Goal: Navigation & Orientation: Understand site structure

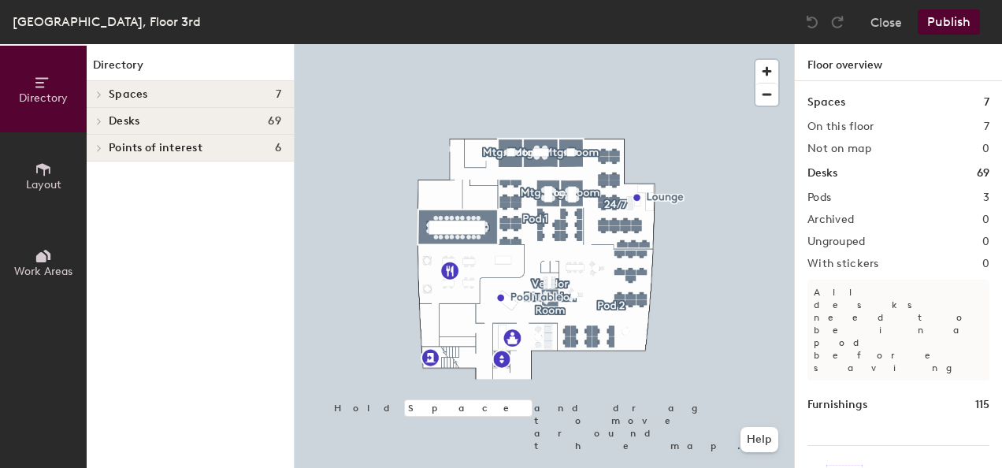
click at [195, 92] on h4 "Spaces 7" at bounding box center [195, 94] width 173 height 13
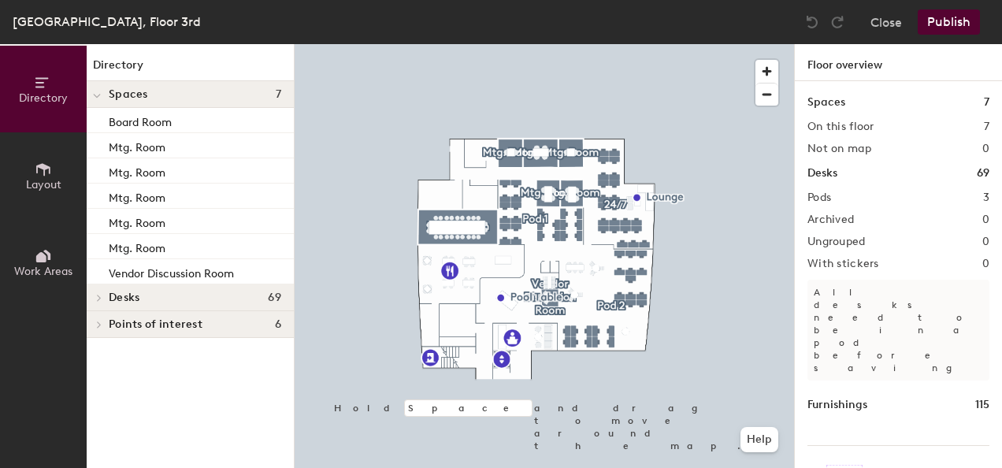
click at [197, 98] on h4 "Spaces 7" at bounding box center [195, 94] width 173 height 13
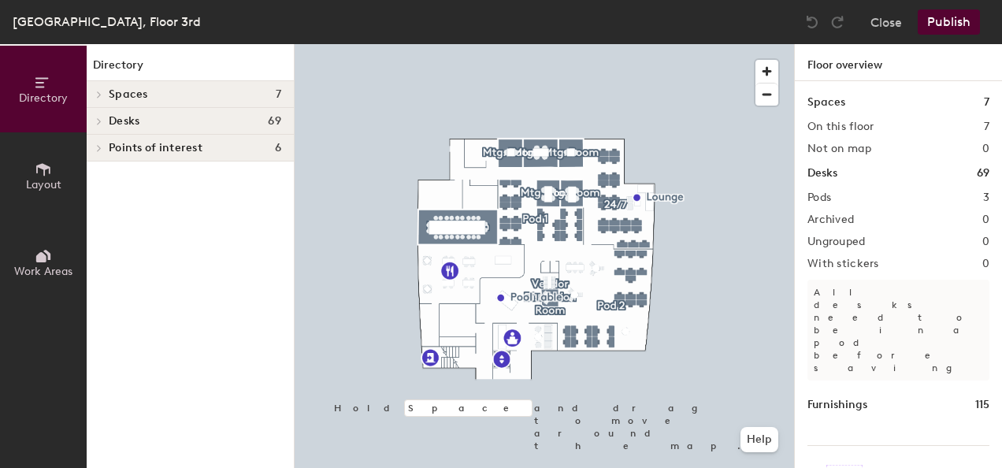
click at [217, 126] on h4 "Desks 69" at bounding box center [195, 121] width 173 height 13
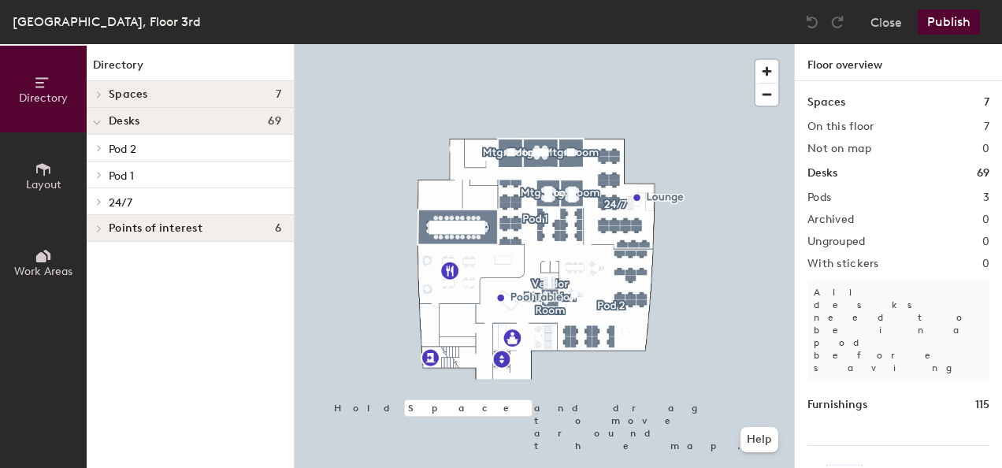
click at [217, 126] on h4 "Desks 69" at bounding box center [195, 121] width 173 height 13
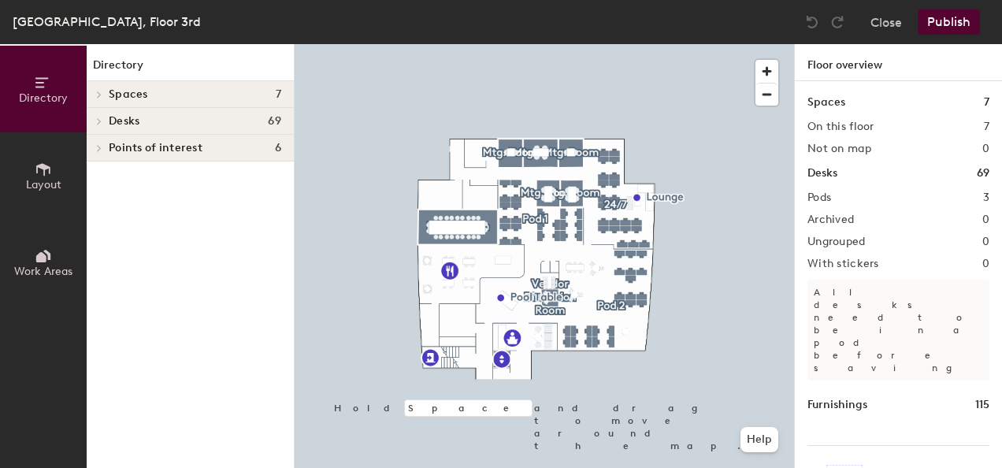
click at [213, 148] on h4 "Points of interest 6" at bounding box center [195, 148] width 173 height 13
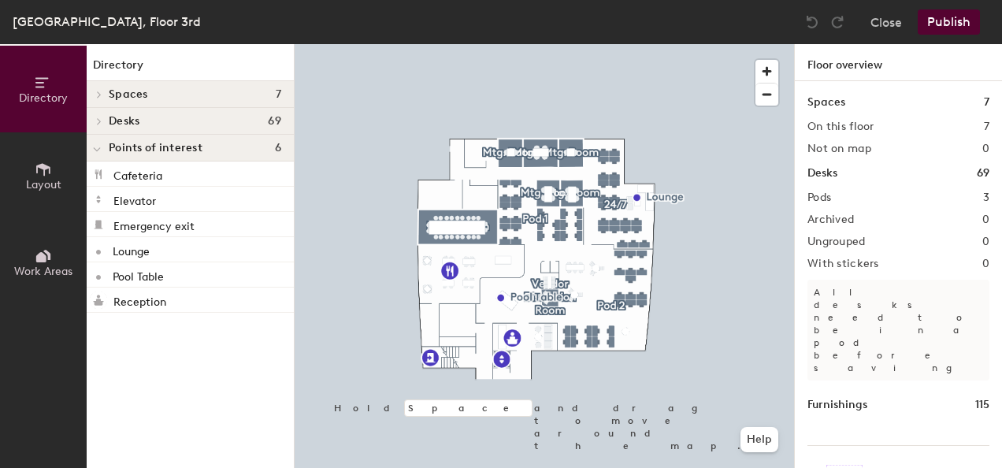
click at [200, 145] on span "Points of interest" at bounding box center [156, 148] width 94 height 13
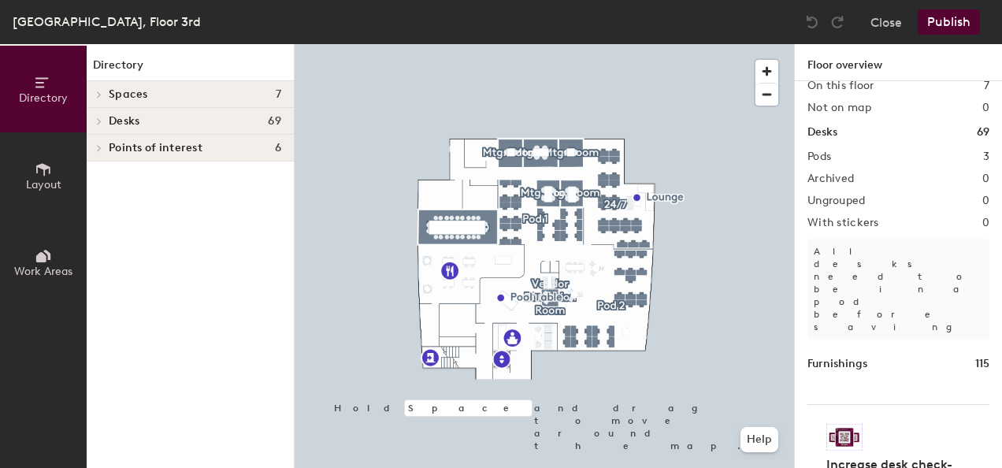
scroll to position [61, 0]
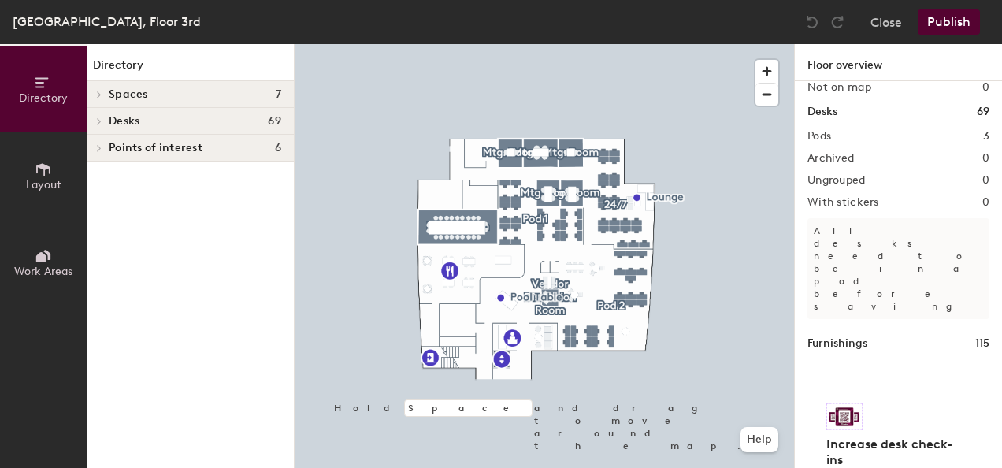
click at [50, 163] on icon at bounding box center [43, 169] width 17 height 17
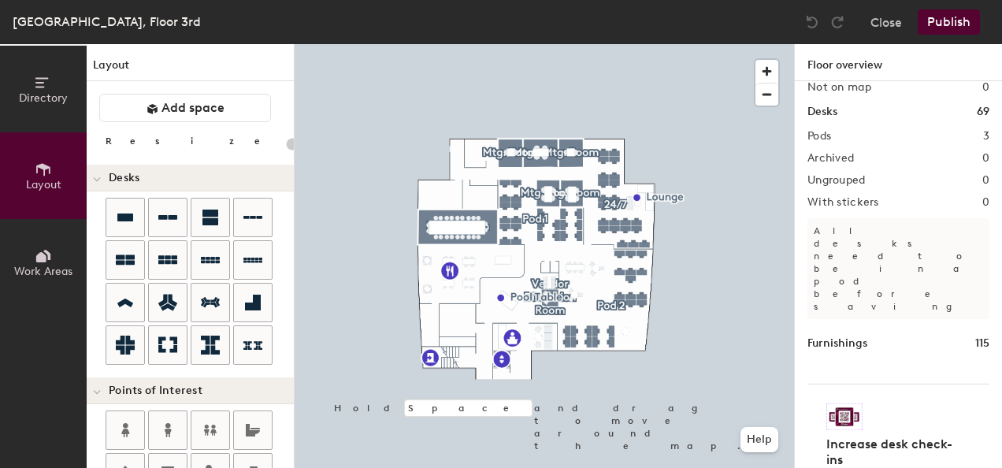
click at [28, 257] on button "Work Areas" at bounding box center [43, 262] width 87 height 87
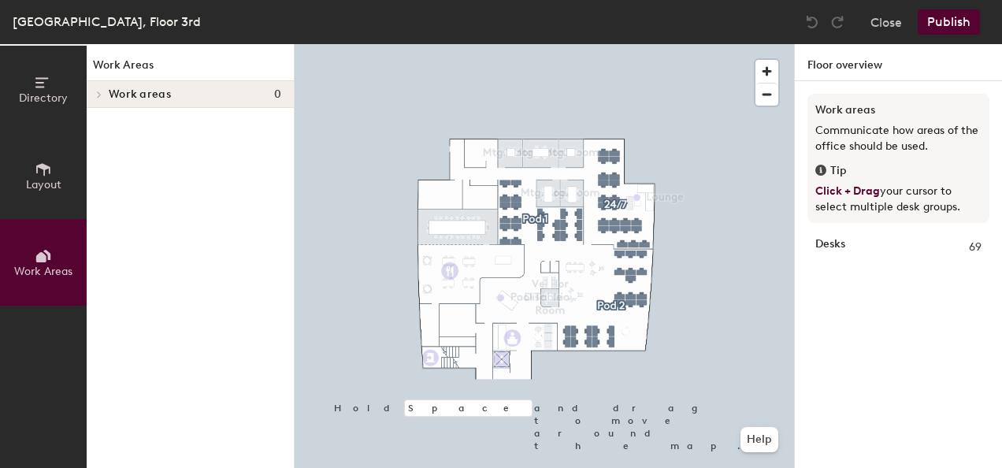
click at [44, 254] on icon at bounding box center [41, 257] width 10 height 10
click at [49, 176] on icon at bounding box center [43, 169] width 17 height 17
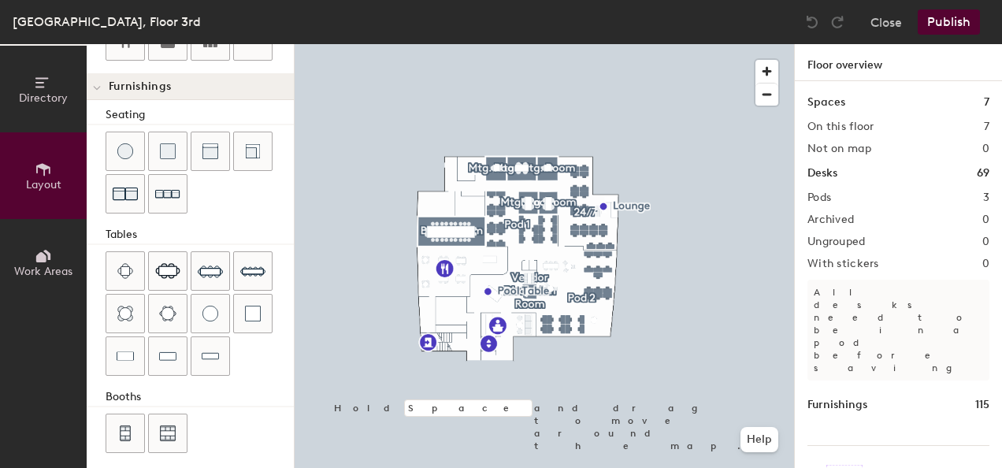
scroll to position [519, 0]
click at [846, 396] on h1 "Furnishings" at bounding box center [838, 404] width 60 height 17
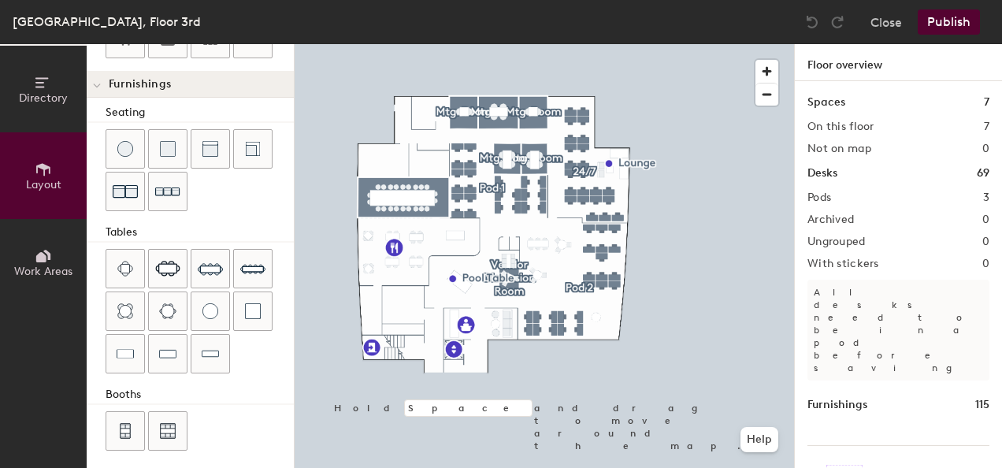
click at [36, 97] on span "Directory" at bounding box center [43, 97] width 49 height 13
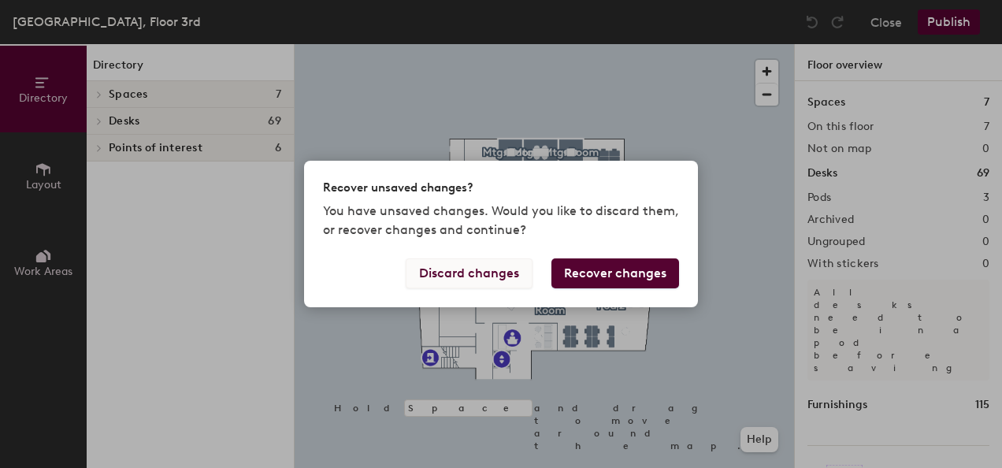
click at [468, 269] on button "Discard changes" at bounding box center [469, 273] width 127 height 30
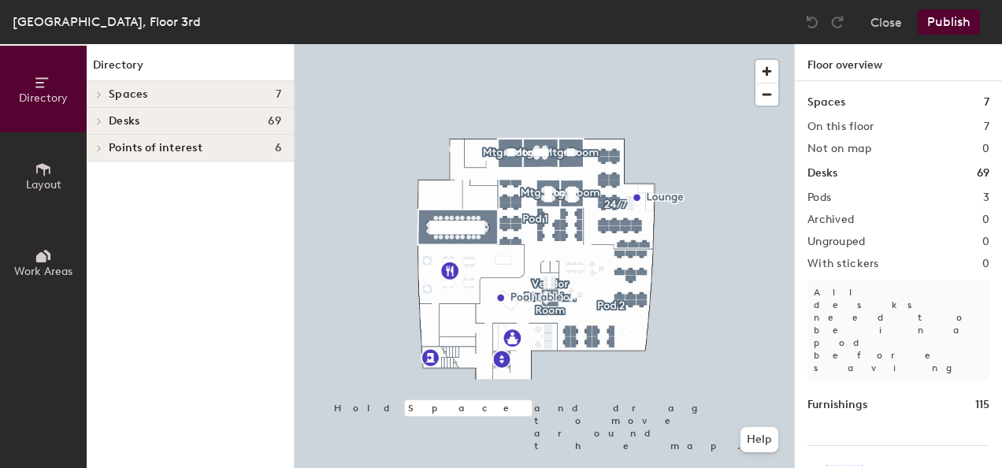
click at [230, 121] on h4 "Desks 69" at bounding box center [195, 121] width 173 height 13
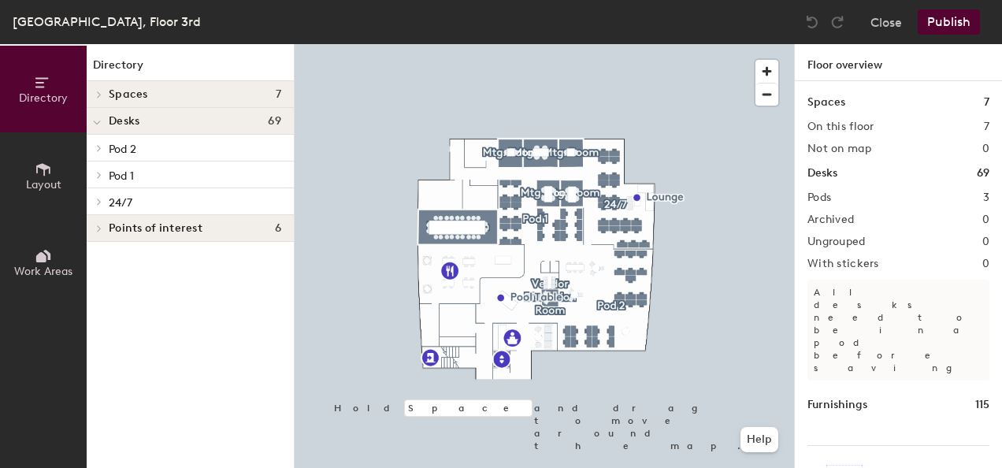
click at [217, 145] on p "Pod 2" at bounding box center [195, 148] width 173 height 20
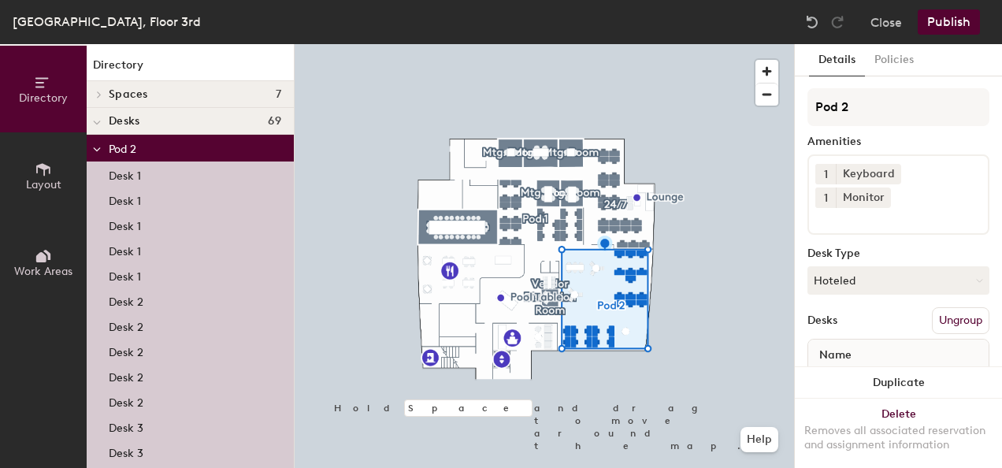
click at [238, 149] on p "Pod 2" at bounding box center [195, 148] width 173 height 20
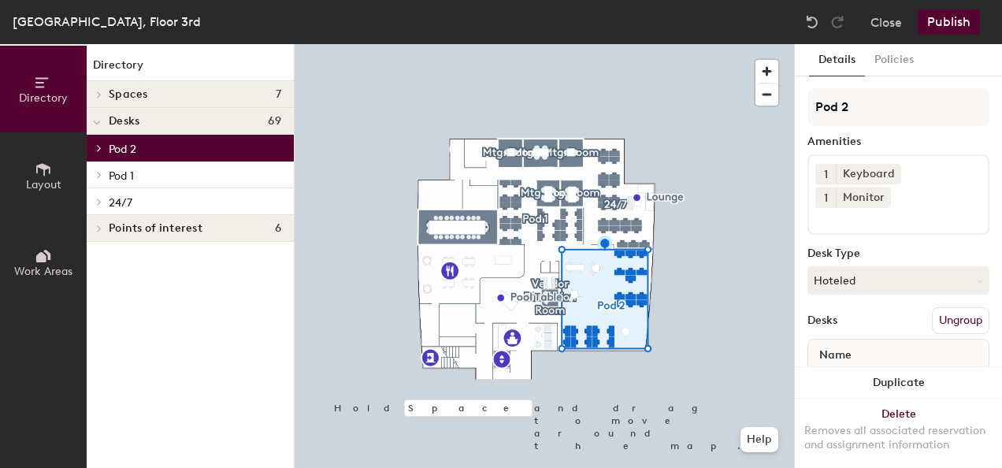
click at [213, 173] on p "Pod 1" at bounding box center [195, 175] width 173 height 20
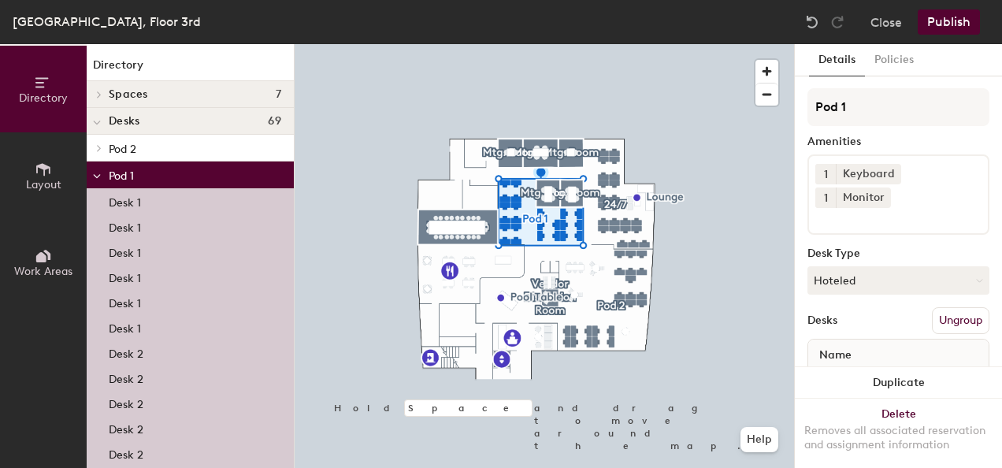
click at [213, 173] on p "Pod 1" at bounding box center [195, 175] width 173 height 20
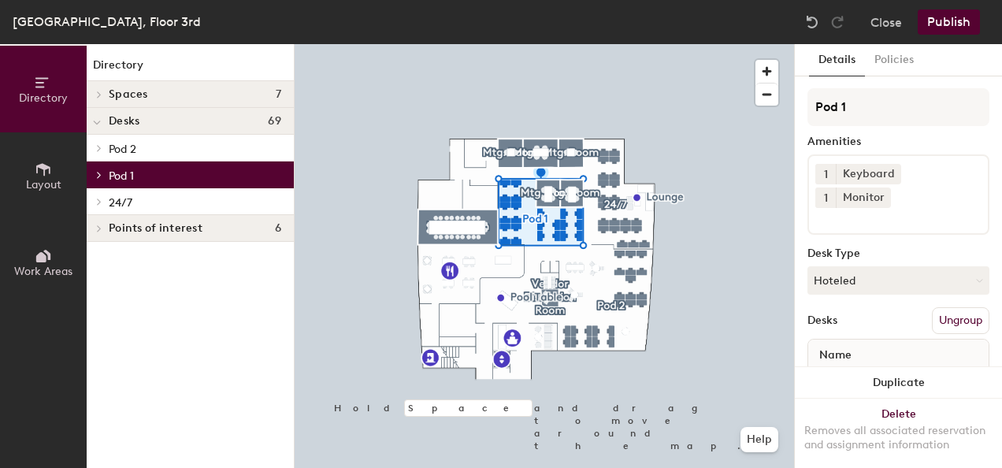
click at [209, 199] on p "24/7" at bounding box center [195, 201] width 173 height 20
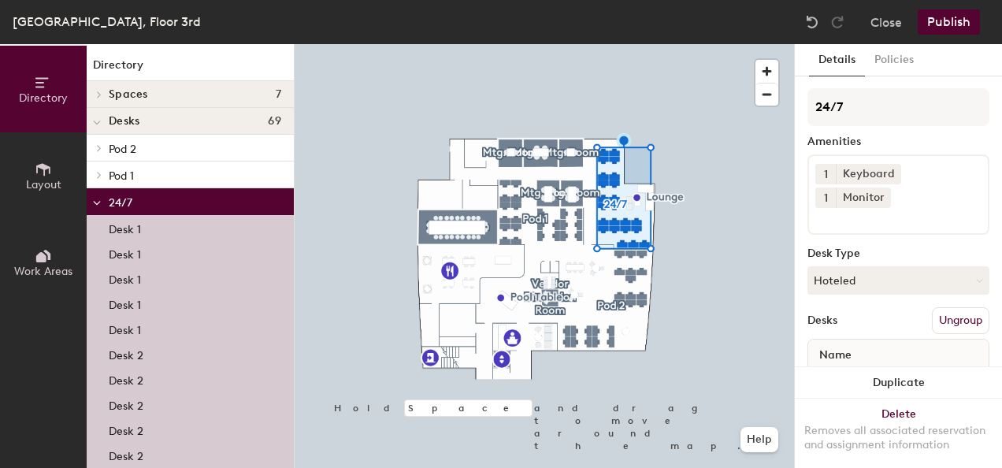
click at [209, 199] on p "24/7" at bounding box center [195, 201] width 173 height 20
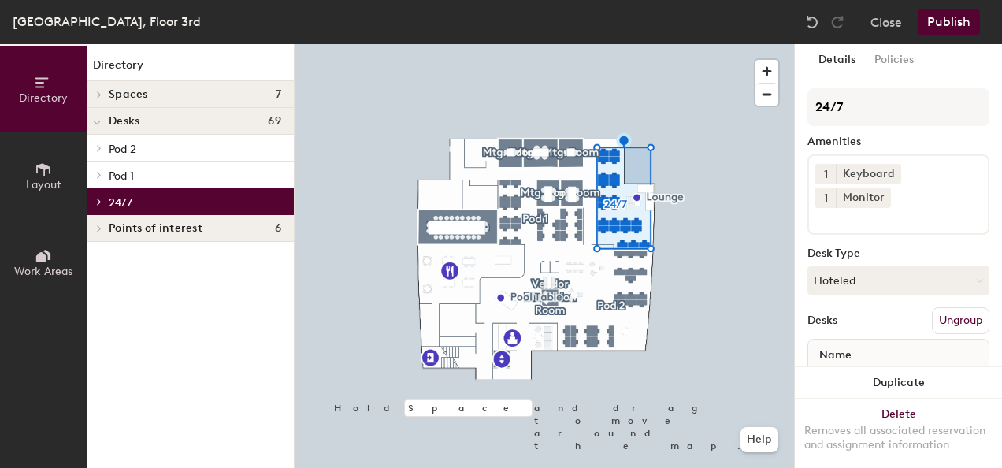
click at [202, 225] on h4 "Points of interest 6" at bounding box center [195, 228] width 173 height 13
click at [867, 279] on button "Hoteled" at bounding box center [899, 280] width 182 height 28
click at [820, 347] on span "Name" at bounding box center [835, 355] width 48 height 28
